Goal: Task Accomplishment & Management: Manage account settings

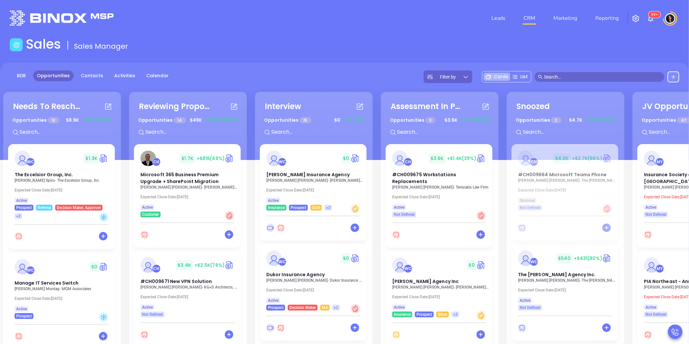
scroll to position [36, 0]
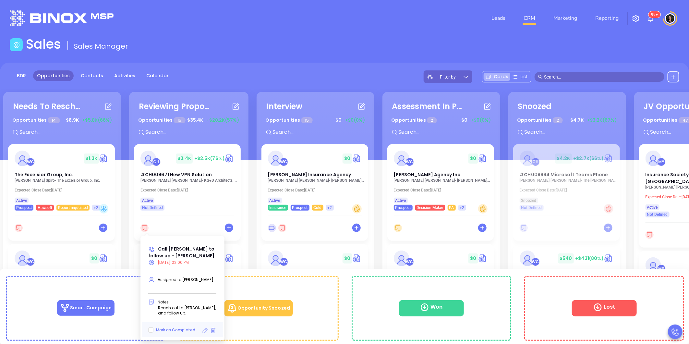
click at [204, 330] on icon at bounding box center [205, 330] width 5 height 5
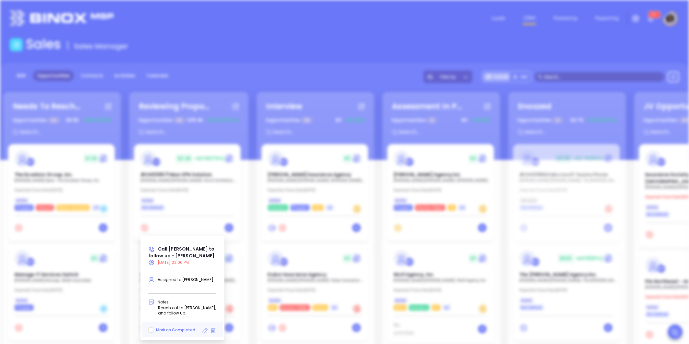
type input "09/29/2025"
type input "Call Lisa to follow up - Lisa DelPercio"
type input "Call"
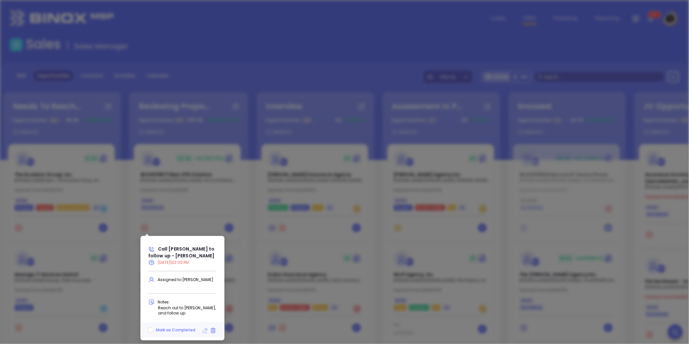
scroll to position [205, 0]
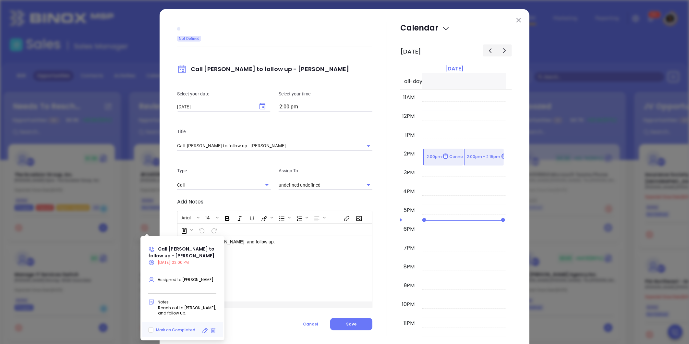
type input "Carla Humber"
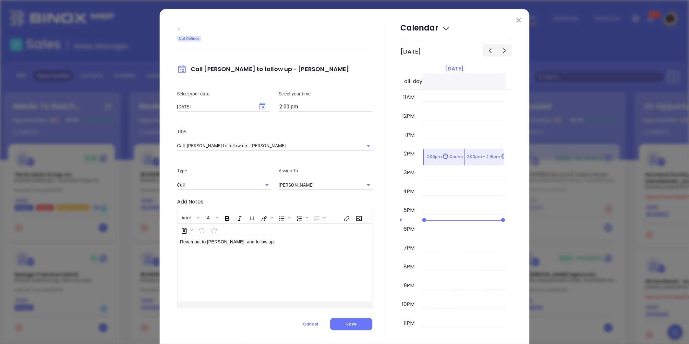
click at [284, 108] on input "2:00 pm" at bounding box center [326, 106] width 94 height 9
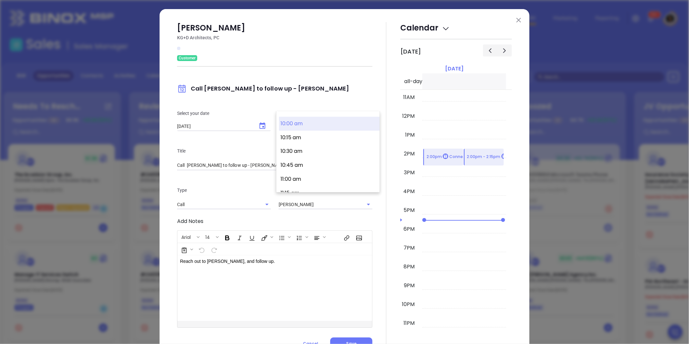
click at [305, 126] on button "10:00 am" at bounding box center [329, 124] width 101 height 14
type input "10:00 am"
click at [268, 125] on div "09/29/2025 ​" at bounding box center [224, 126] width 94 height 6
click at [261, 126] on icon "Choose date, selected date is Sep 29, 2025" at bounding box center [262, 126] width 8 height 8
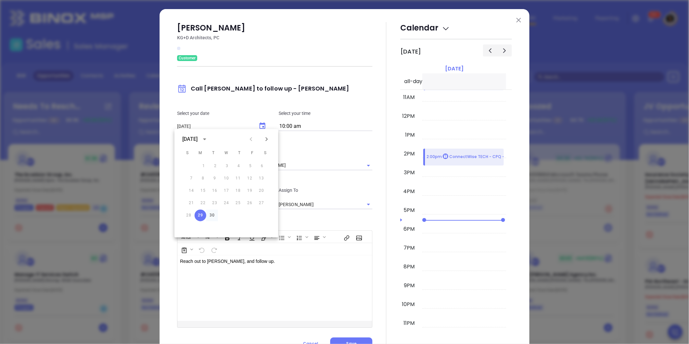
click at [212, 215] on button "30" at bounding box center [212, 215] width 12 height 12
type input "09/30/2025"
click at [374, 221] on div at bounding box center [386, 186] width 28 height 328
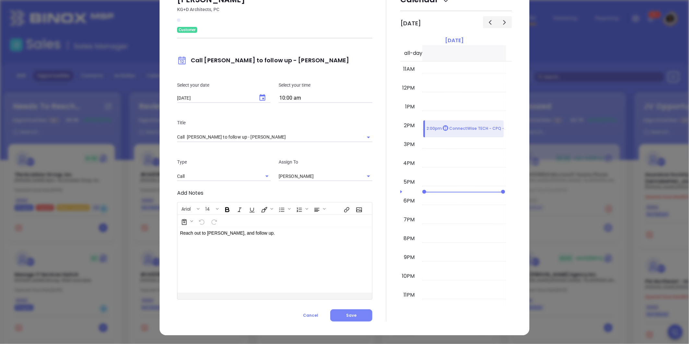
click at [349, 315] on span "Save" at bounding box center [351, 315] width 10 height 6
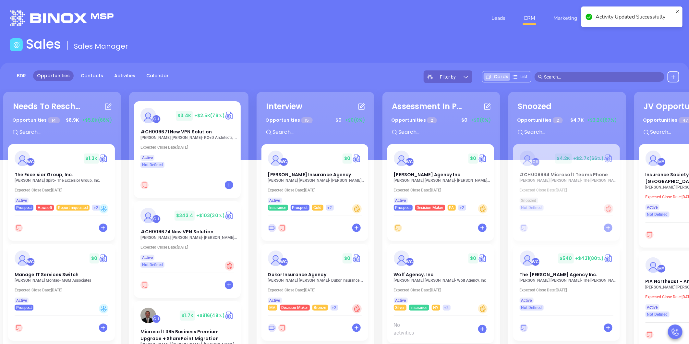
scroll to position [72, 0]
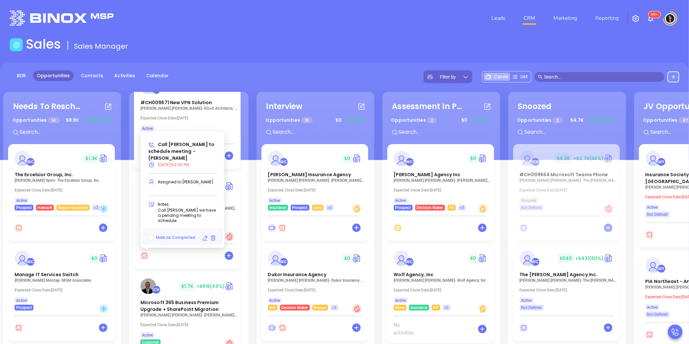
click at [204, 239] on icon at bounding box center [205, 238] width 6 height 6
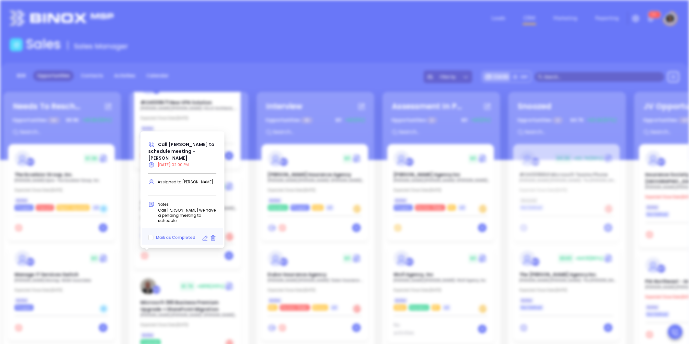
type input "09/29/2025"
type input "Call Michael to schedule meeting - Michael Herman"
type input "Call"
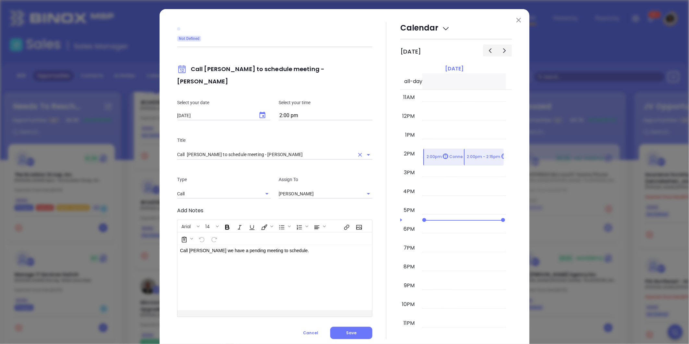
type input "Carla Humber"
click at [287, 111] on input "2:00 pm" at bounding box center [326, 115] width 94 height 9
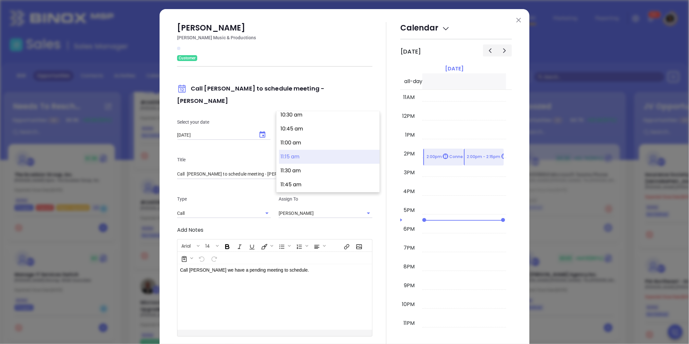
scroll to position [551, 0]
click at [321, 128] on button "10:00 am" at bounding box center [329, 124] width 101 height 14
type input "10:00 am"
click at [262, 131] on icon "Choose date, selected date is Sep 29, 2025" at bounding box center [262, 134] width 6 height 6
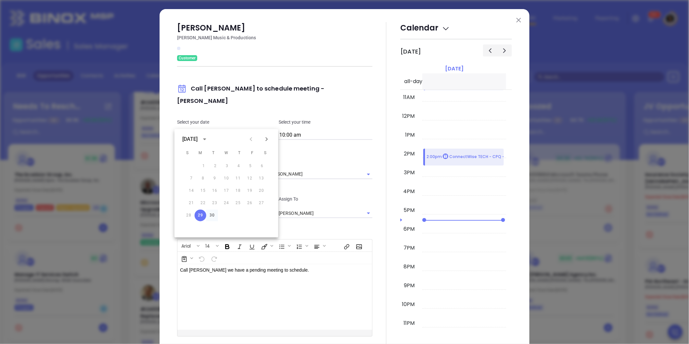
click at [212, 215] on button "30" at bounding box center [212, 215] width 12 height 12
type input "09/30/2025"
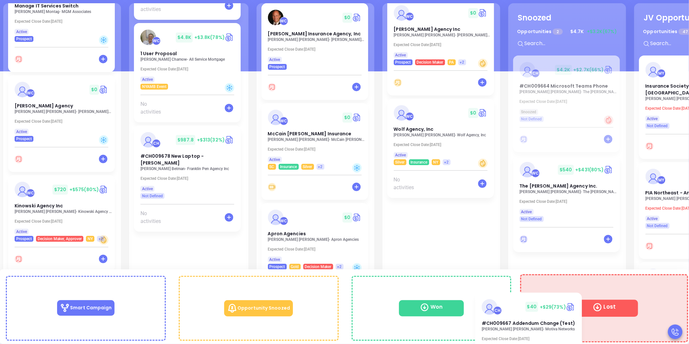
scroll to position [57, 0]
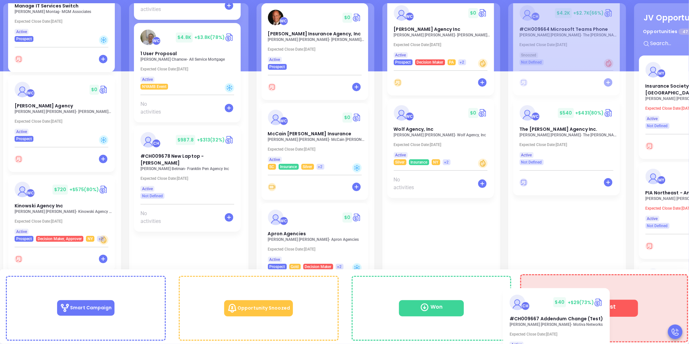
drag, startPoint x: 173, startPoint y: 142, endPoint x: 599, endPoint y: 306, distance: 455.8
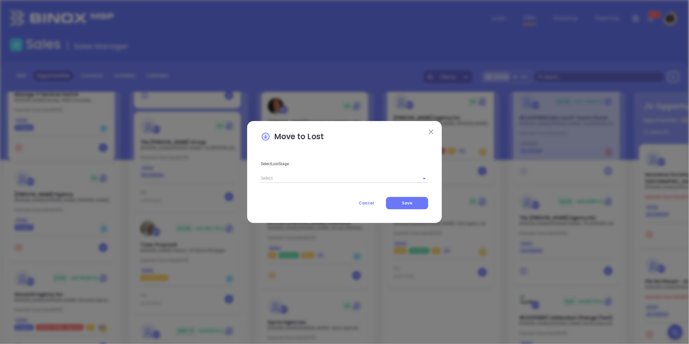
scroll to position [1172, 0]
click at [273, 180] on div "Arial 14" at bounding box center [344, 172] width 167 height 25
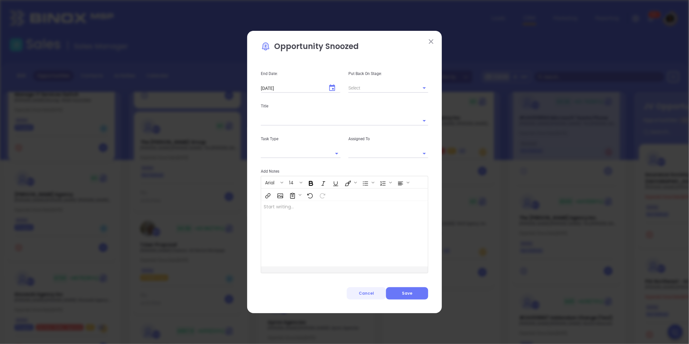
click at [372, 292] on span "Cancel" at bounding box center [366, 293] width 15 height 6
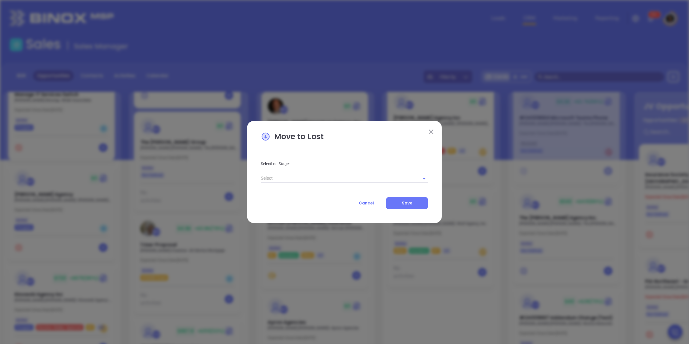
click at [322, 175] on input "text" at bounding box center [335, 177] width 149 height 9
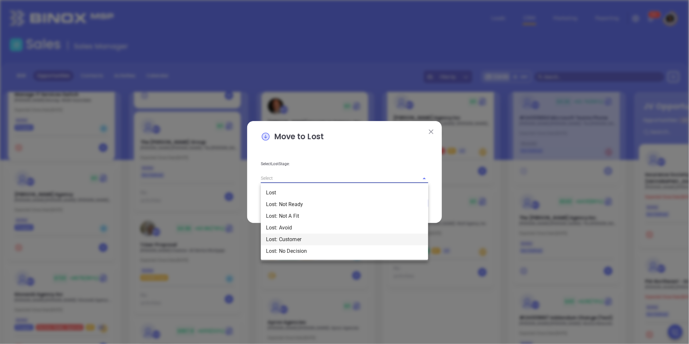
click at [303, 238] on li "Lost: Customer" at bounding box center [344, 239] width 167 height 12
type input "Lost: Customer"
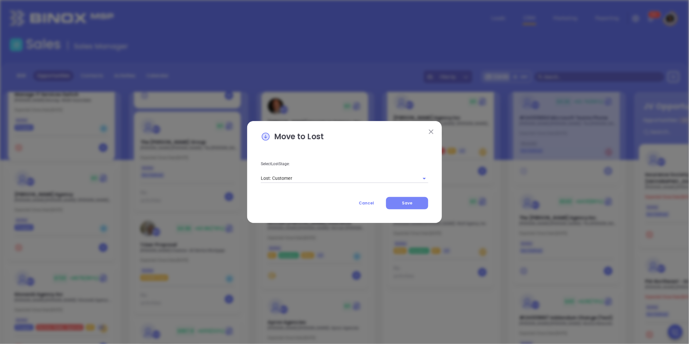
click at [390, 202] on button "Save" at bounding box center [407, 203] width 42 height 12
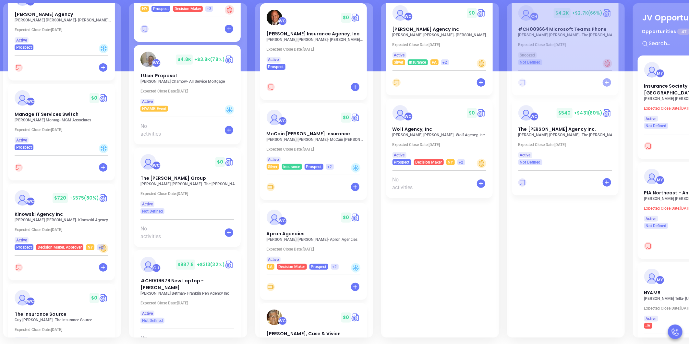
scroll to position [1172, 0]
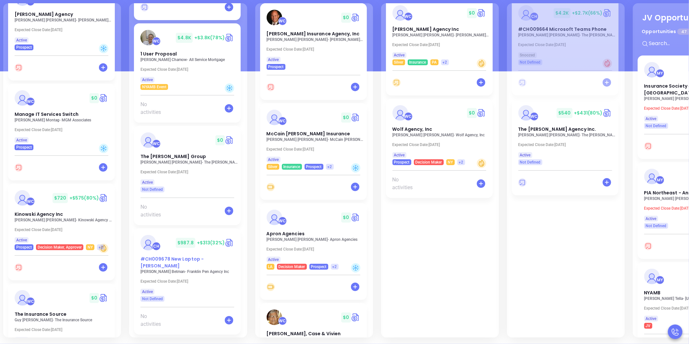
click at [160, 265] on div "#CH009678 New Laptop - Robert Betman" at bounding box center [188, 263] width 102 height 14
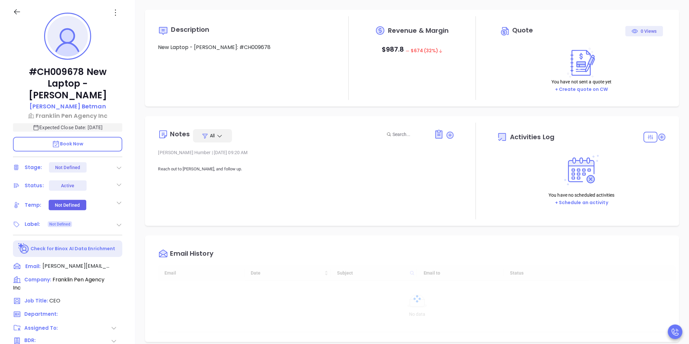
type input "10:00 am"
type input "09/30/2025"
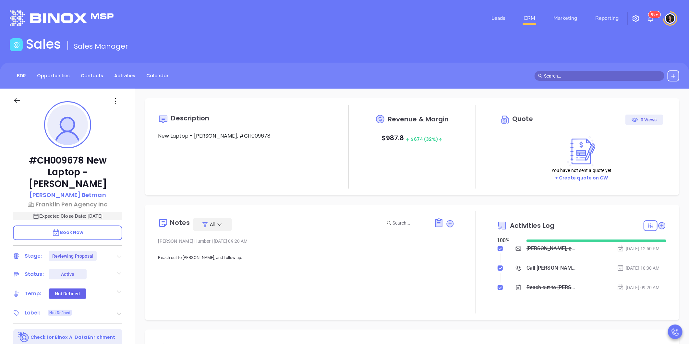
scroll to position [188, 0]
type input "Carla Humber"
click at [449, 225] on icon at bounding box center [450, 223] width 7 height 7
click at [394, 260] on div at bounding box center [295, 288] width 275 height 78
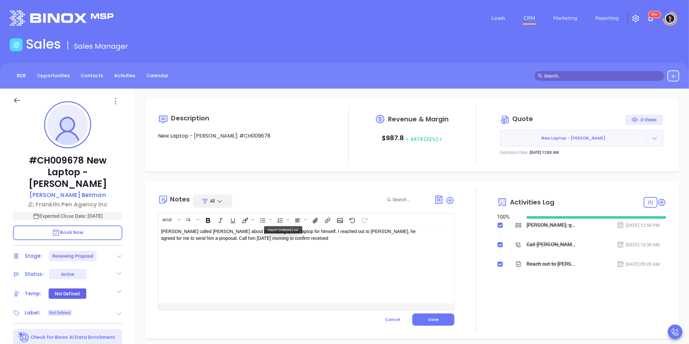
click at [183, 233] on p "Robert called Walter about purchasing a new laptop for himself, I reached out t…" at bounding box center [296, 235] width 270 height 14
click at [431, 319] on span "Save" at bounding box center [433, 320] width 10 height 6
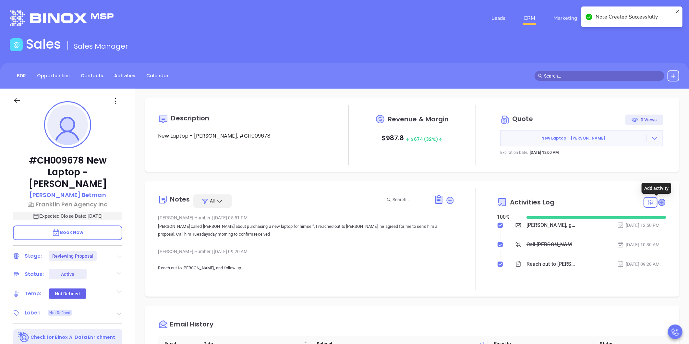
click at [658, 201] on icon at bounding box center [661, 202] width 6 height 6
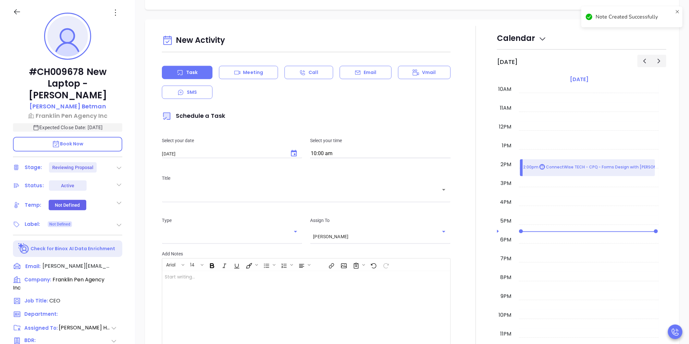
scroll to position [436, 0]
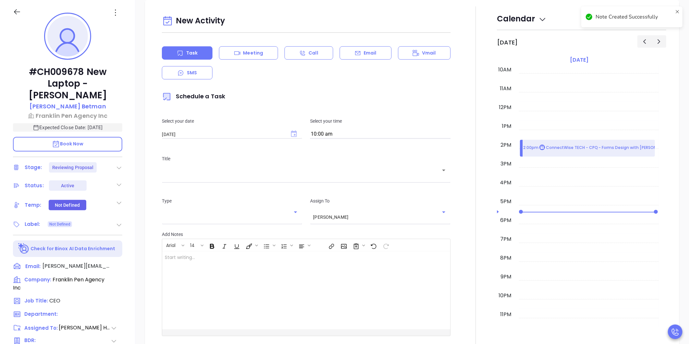
click at [294, 136] on icon "Choose date, selected date is Sep 30, 2025" at bounding box center [294, 133] width 6 height 6
click at [197, 224] on button "30" at bounding box center [200, 224] width 12 height 12
drag, startPoint x: 316, startPoint y: 170, endPoint x: 317, endPoint y: 174, distance: 3.6
click at [316, 172] on div "​" at bounding box center [306, 174] width 289 height 13
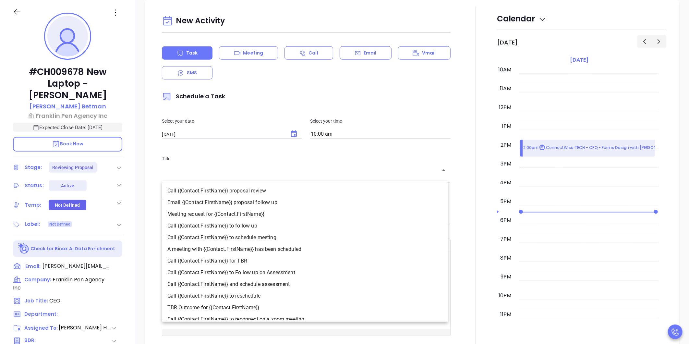
click at [317, 174] on input "text" at bounding box center [301, 175] width 273 height 6
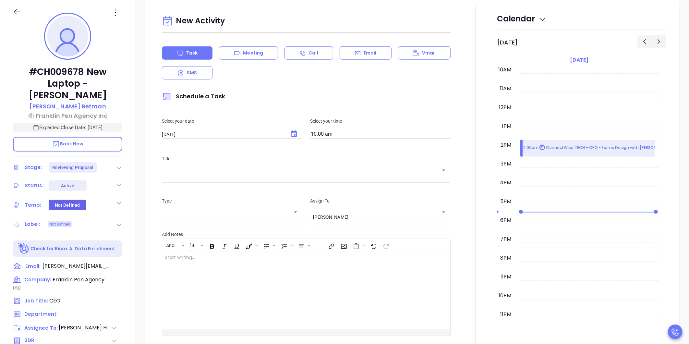
click at [315, 174] on input "text" at bounding box center [301, 175] width 273 height 6
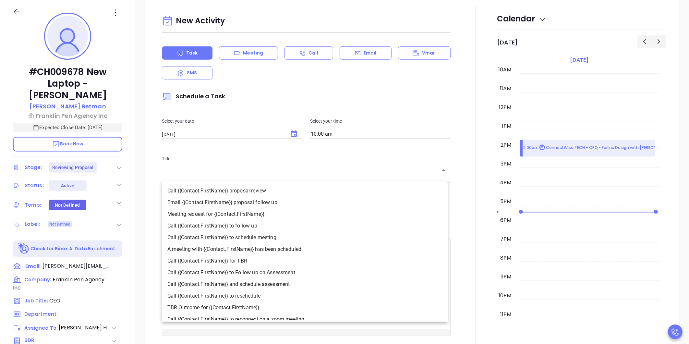
click at [257, 227] on li "Call {{Contact.FirstName}} to follow up" at bounding box center [304, 226] width 285 height 12
type input "Call Robert to follow up"
type input "Call"
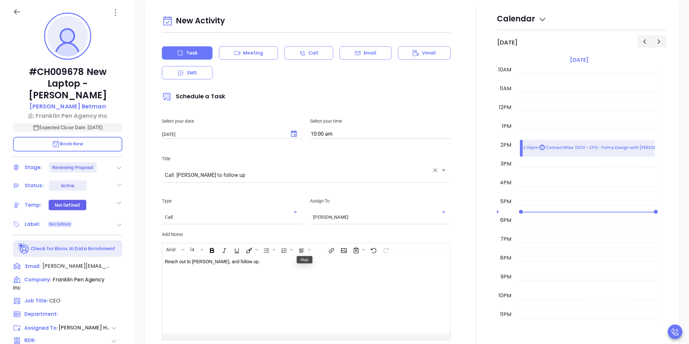
scroll to position [508, 0]
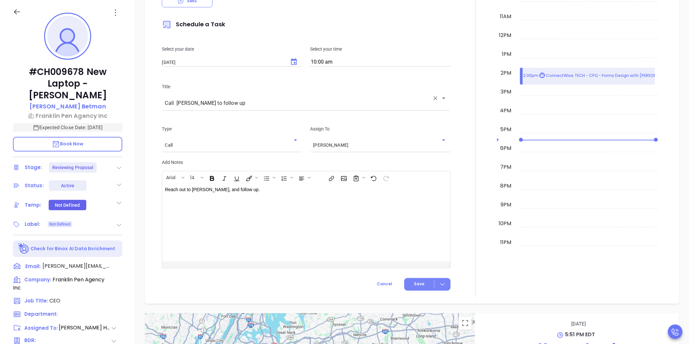
click at [424, 284] on button "Save" at bounding box center [427, 284] width 46 height 13
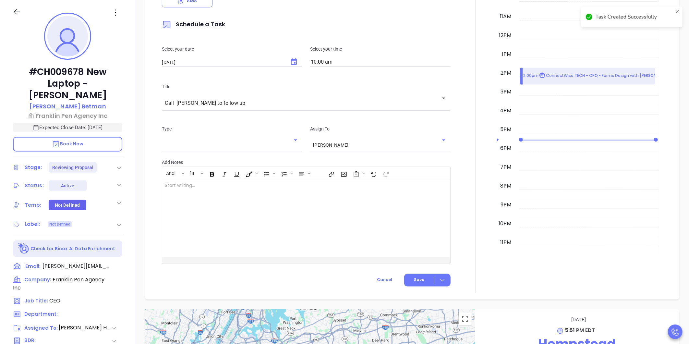
checkbox input "false"
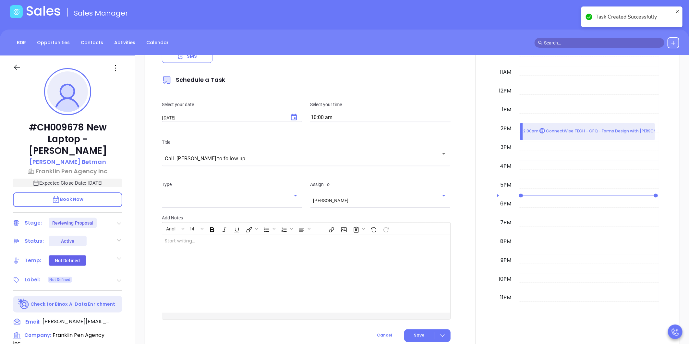
scroll to position [0, 0]
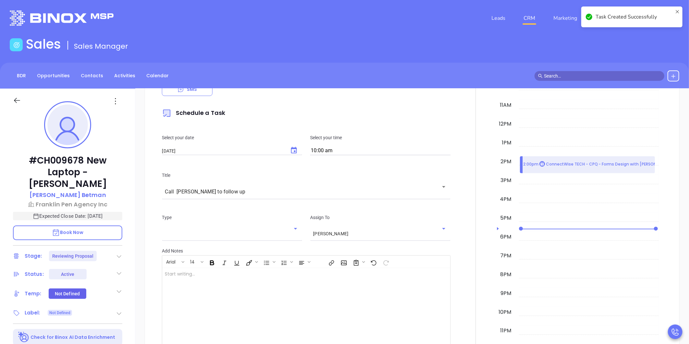
click at [536, 13] on link "CRM" at bounding box center [529, 18] width 17 height 13
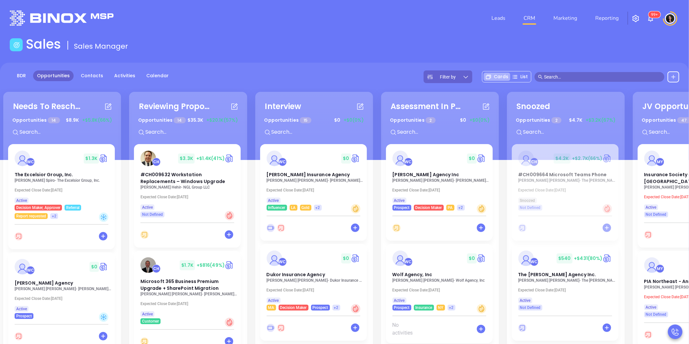
click at [255, 59] on main "Sales Sales Manager BDR Opportunities Contacts Activities Calendar Filter by Ca…" at bounding box center [344, 234] width 689 height 396
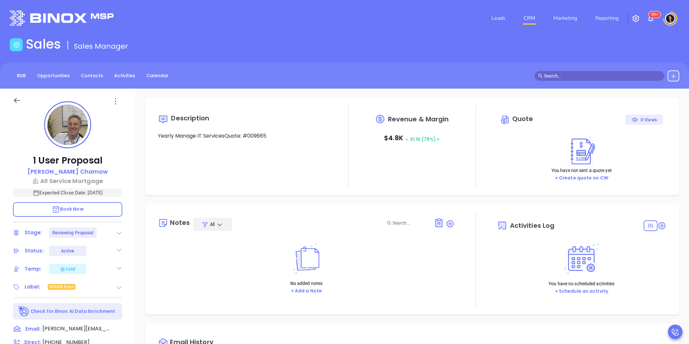
type input "[PERSON_NAME]"
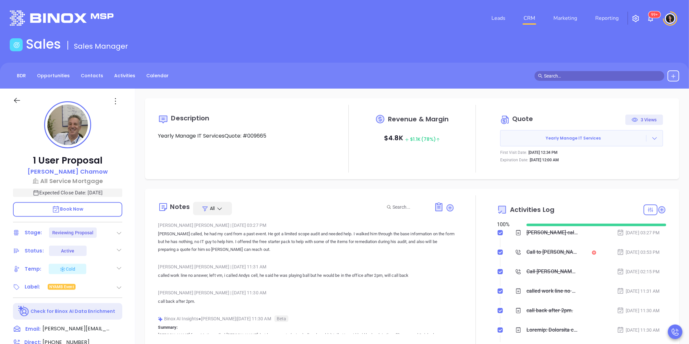
scroll to position [188, 0]
click at [447, 207] on icon at bounding box center [450, 207] width 6 height 6
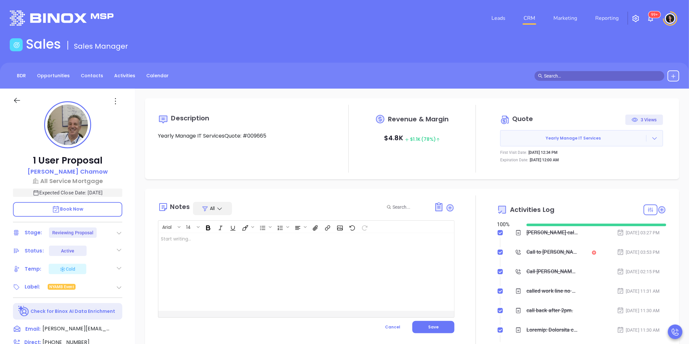
click at [341, 251] on div at bounding box center [295, 272] width 275 height 78
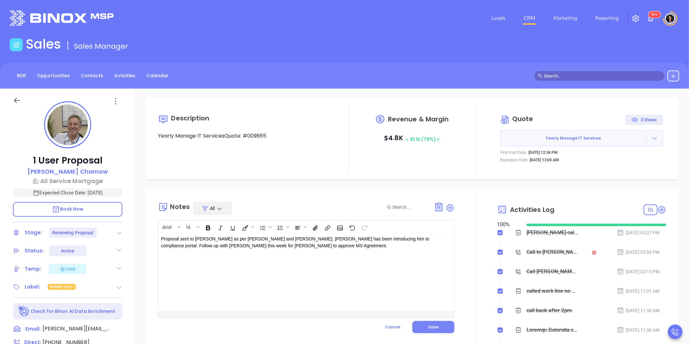
click at [414, 329] on button "Save" at bounding box center [433, 327] width 42 height 12
click at [658, 210] on icon at bounding box center [661, 209] width 6 height 6
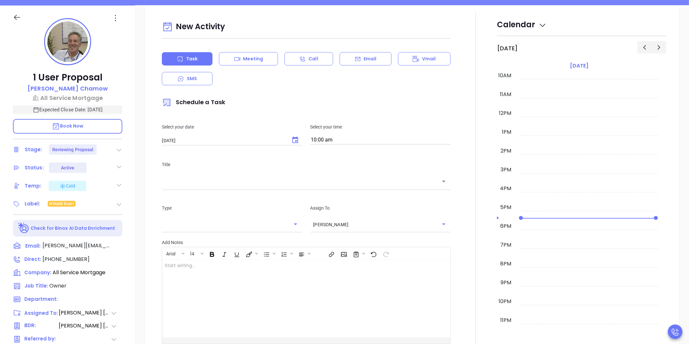
scroll to position [89, 0]
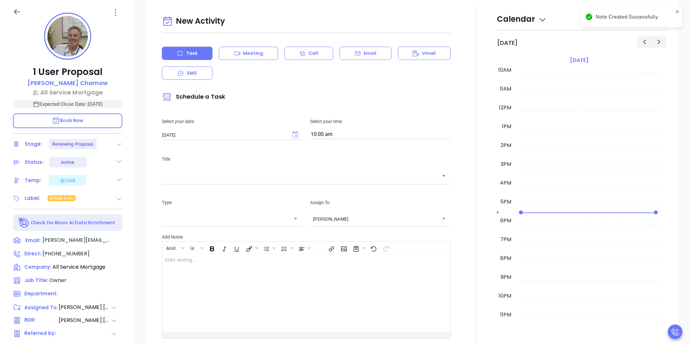
click at [296, 136] on icon "Choose date, selected date is Sep 30, 2025" at bounding box center [295, 134] width 6 height 6
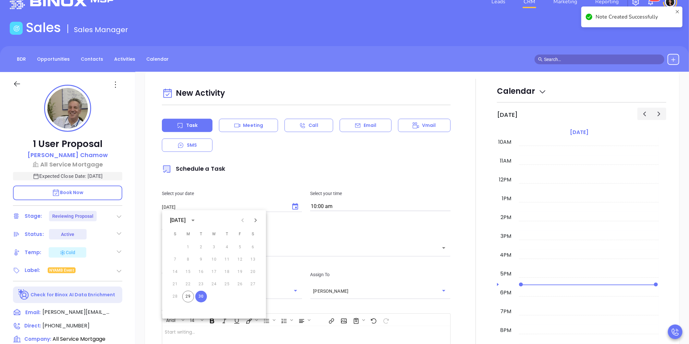
scroll to position [0, 0]
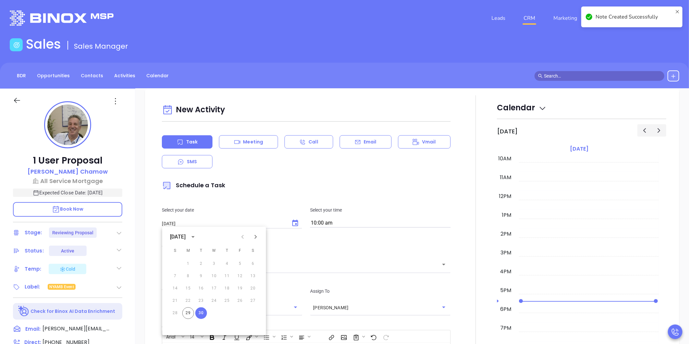
click at [251, 239] on button "Next month" at bounding box center [255, 236] width 13 height 13
click at [212, 262] on button "1" at bounding box center [214, 264] width 12 height 12
type input "10/01/2025"
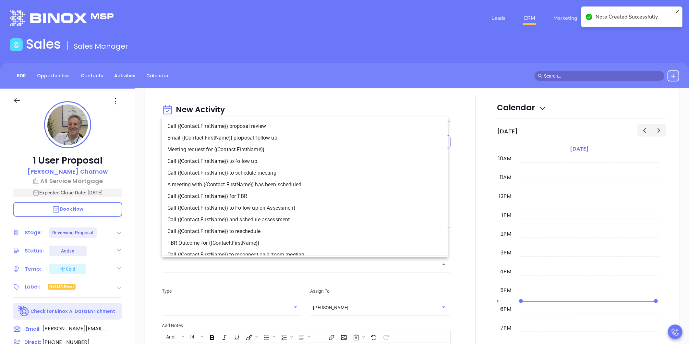
click at [268, 267] on input "text" at bounding box center [301, 264] width 273 height 7
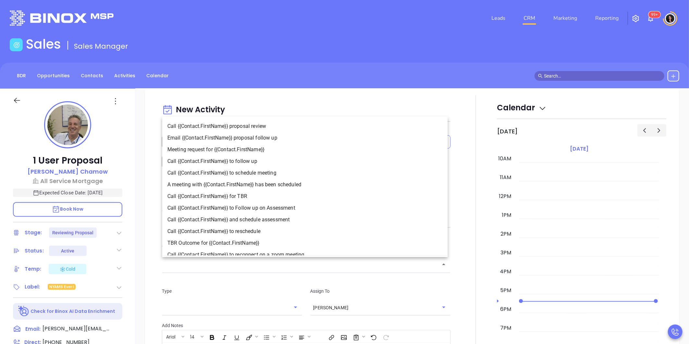
click at [183, 270] on div "​" at bounding box center [306, 264] width 289 height 14
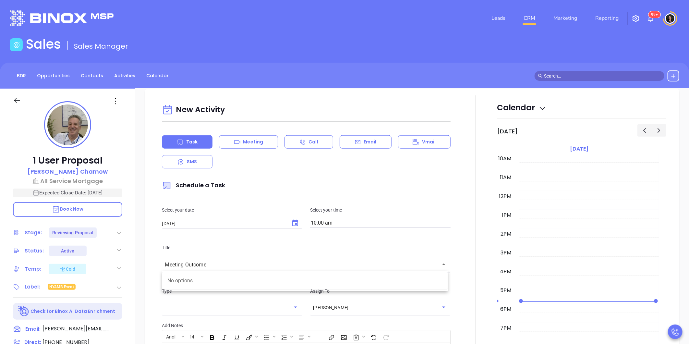
type input "Meeting Outcome"
click at [149, 264] on div "New Activity Task Meeting Call Email Vmail SMS Schedule a Task Select your date…" at bounding box center [412, 276] width 534 height 374
click at [173, 307] on input "text" at bounding box center [227, 307] width 125 height 6
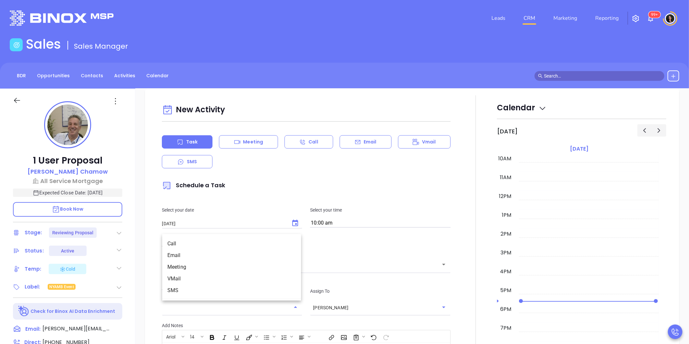
click at [199, 245] on li "Call" at bounding box center [231, 244] width 139 height 12
type input "Call"
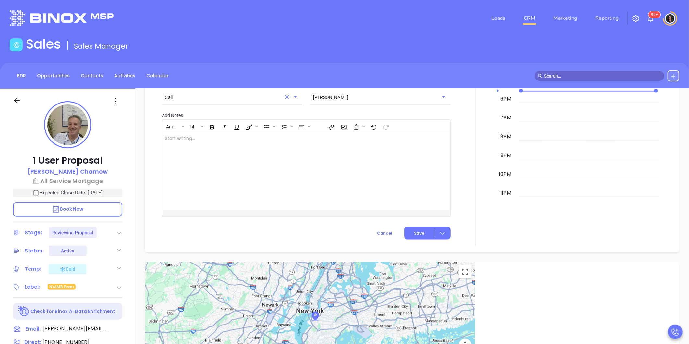
scroll to position [611, 0]
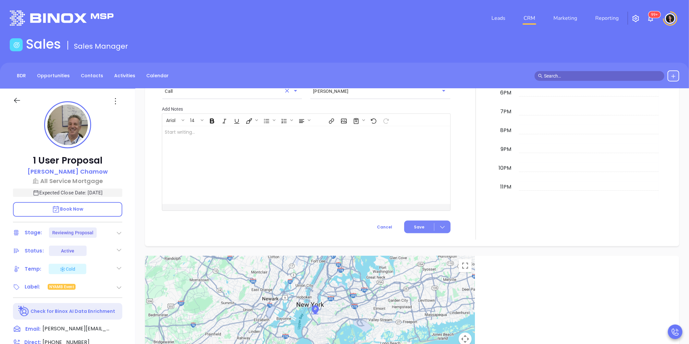
click at [409, 221] on button "Save" at bounding box center [427, 227] width 46 height 13
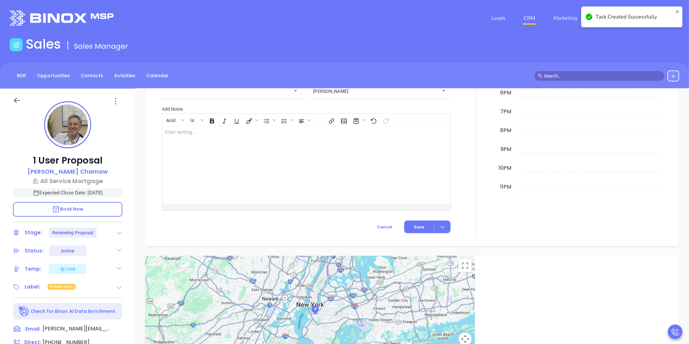
checkbox input "false"
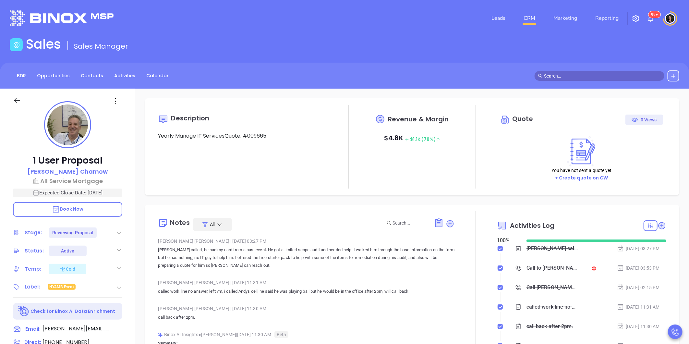
type input "[PERSON_NAME]"
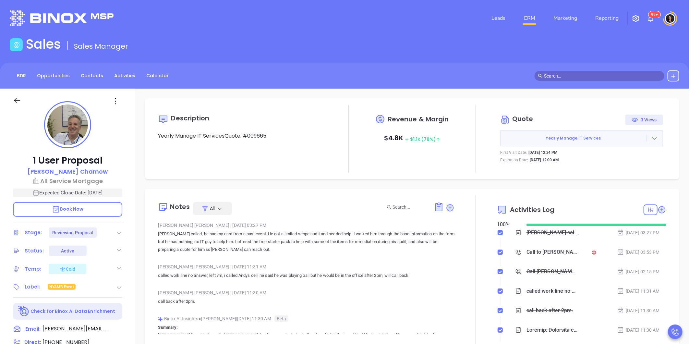
scroll to position [188, 0]
